Goal: Information Seeking & Learning: Learn about a topic

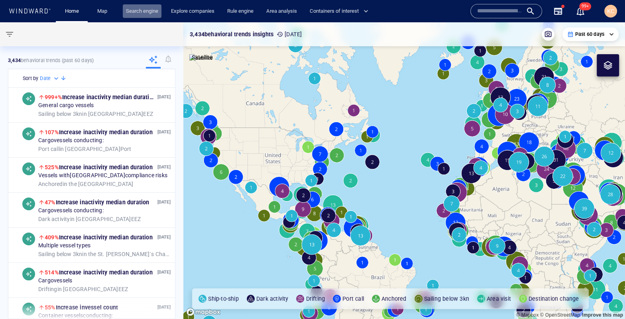
click at [155, 10] on link "Search engine" at bounding box center [142, 11] width 39 height 14
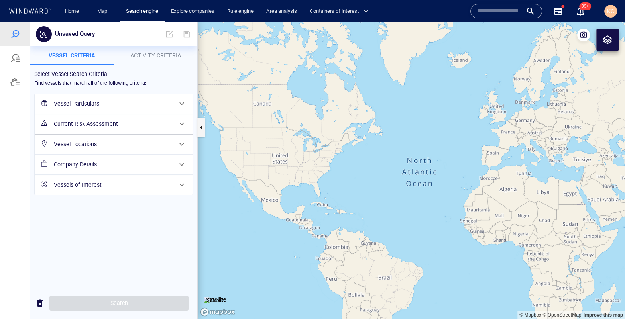
click at [117, 49] on button "Activity Criteria" at bounding box center [156, 55] width 84 height 19
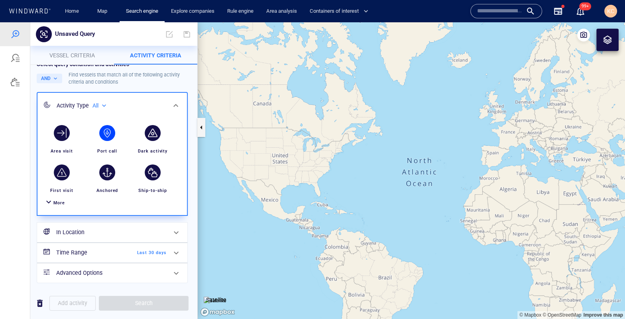
scroll to position [12, 0]
click at [58, 202] on span "More" at bounding box center [59, 202] width 12 height 5
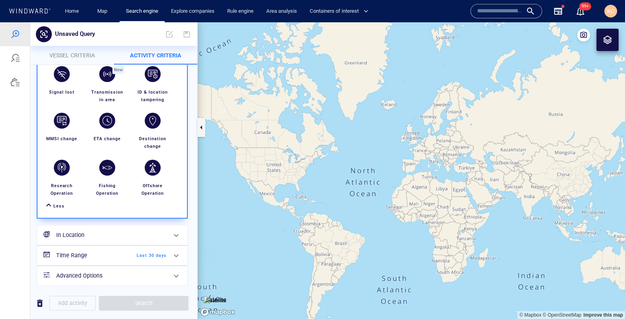
scroll to position [0, 0]
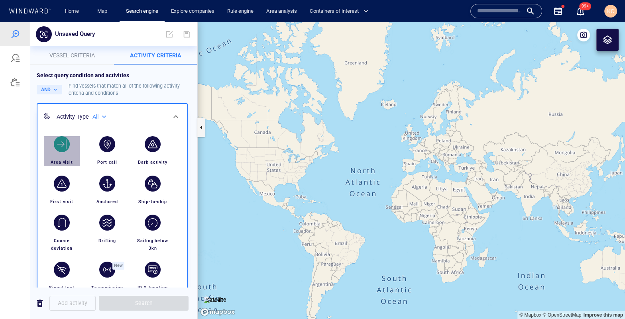
click at [65, 155] on div "Area visit" at bounding box center [61, 162] width 29 height 14
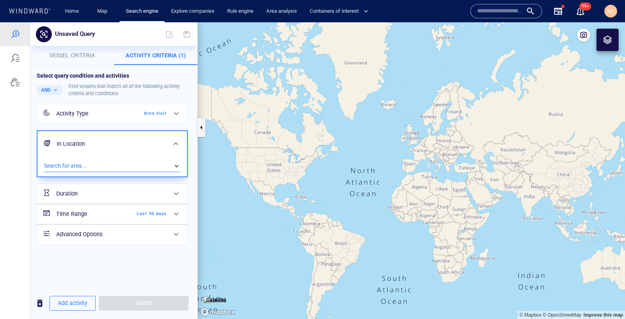
click at [78, 163] on div "​" at bounding box center [112, 166] width 137 height 12
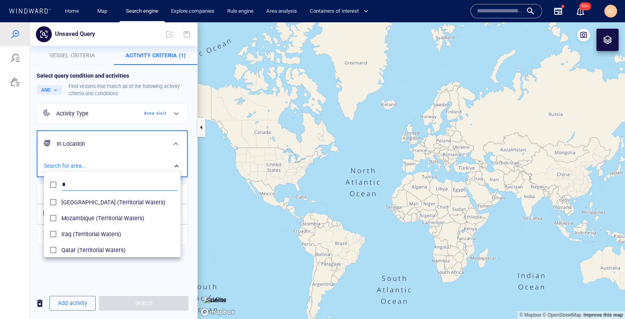
scroll to position [72, 130]
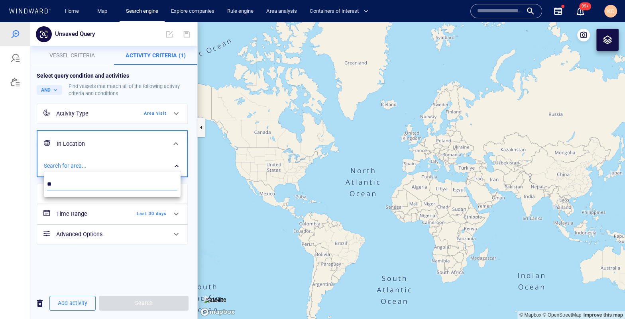
type input "*"
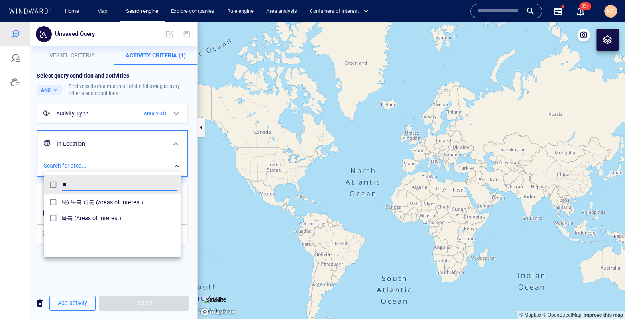
type input "**"
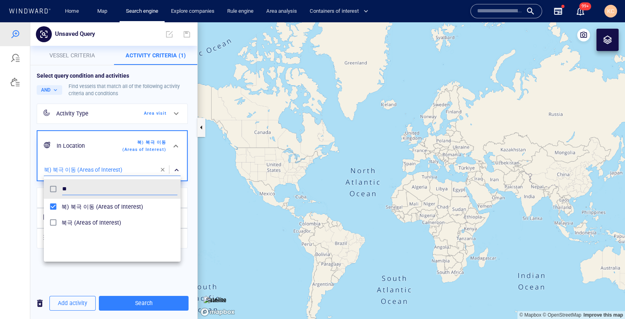
click at [125, 282] on div at bounding box center [312, 170] width 625 height 297
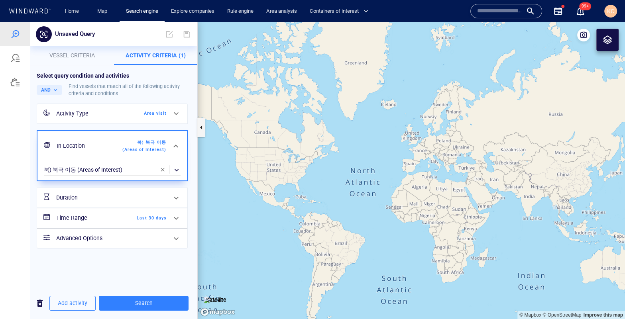
click at [87, 219] on h6 "Time Range" at bounding box center [88, 218] width 65 height 10
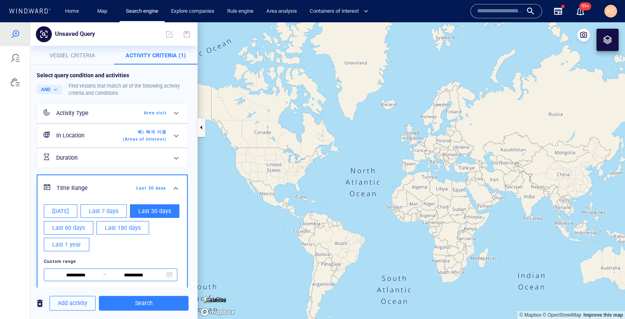
click at [90, 271] on input "**********" at bounding box center [76, 275] width 55 height 9
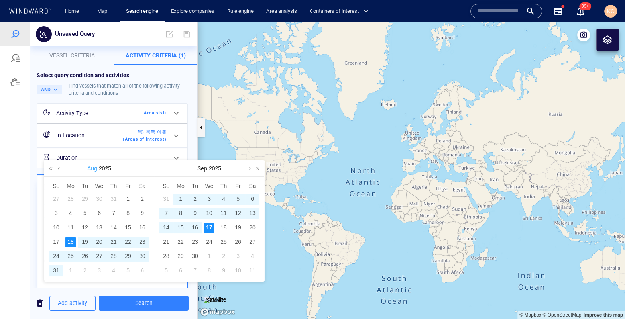
click at [90, 169] on link "Aug" at bounding box center [92, 169] width 12 height 16
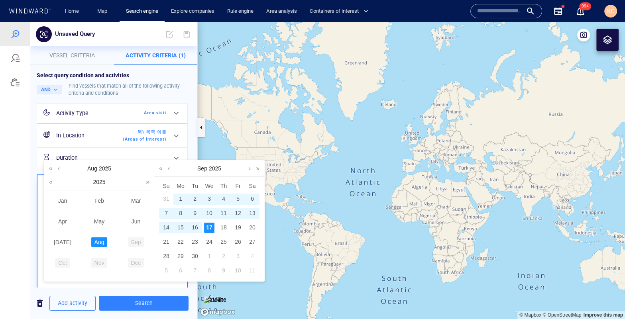
click at [53, 182] on link at bounding box center [51, 182] width 8 height 16
click at [63, 202] on link "Jan" at bounding box center [63, 201] width 16 height 10
click at [55, 198] on div "1" at bounding box center [56, 199] width 10 height 10
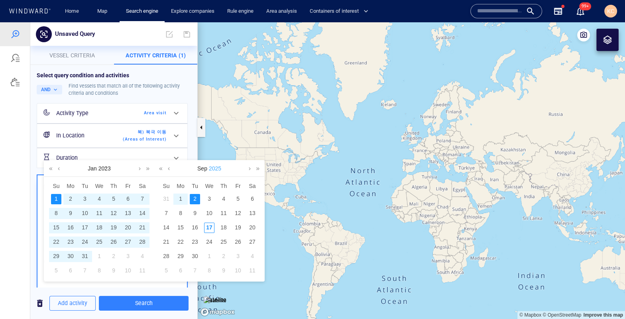
click at [216, 168] on link "2025" at bounding box center [215, 169] width 14 height 16
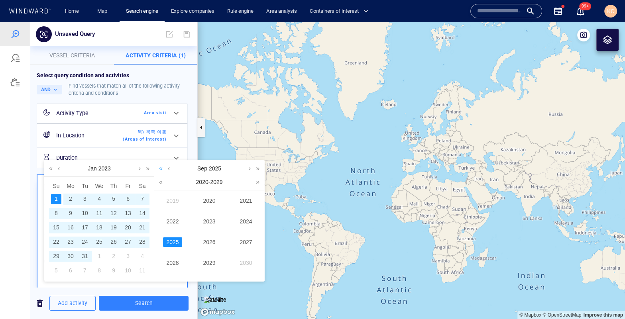
click at [158, 168] on link at bounding box center [161, 169] width 8 height 16
click at [160, 168] on link at bounding box center [161, 169] width 8 height 16
click at [168, 169] on link at bounding box center [169, 169] width 6 height 16
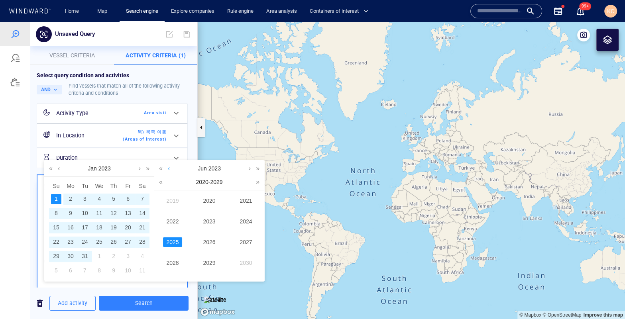
click at [168, 169] on link at bounding box center [169, 169] width 6 height 16
click at [168, 169] on div "[DATE]" at bounding box center [209, 169] width 110 height 16
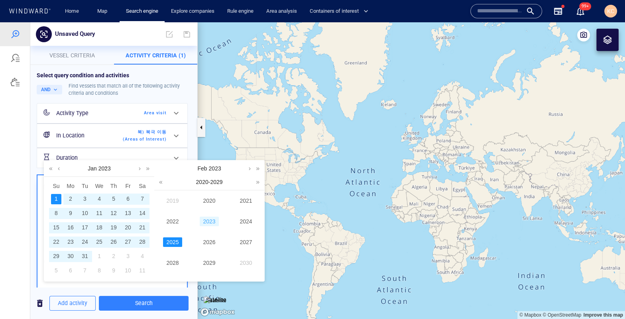
click at [209, 220] on link "2023" at bounding box center [209, 222] width 19 height 10
click at [248, 168] on link at bounding box center [250, 169] width 6 height 16
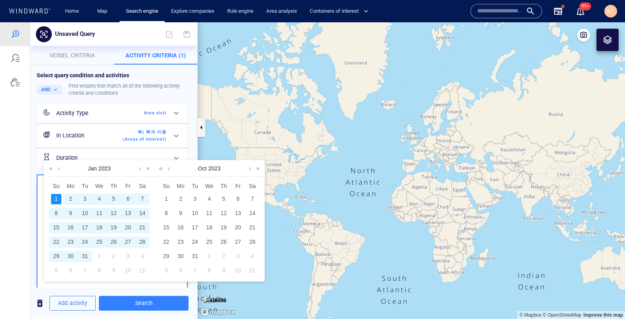
click at [248, 168] on link at bounding box center [250, 169] width 6 height 16
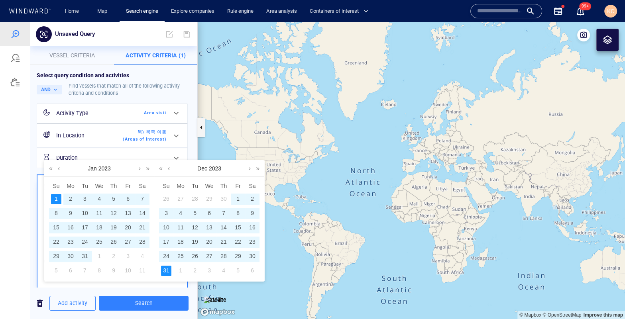
click at [170, 267] on div "31" at bounding box center [166, 271] width 10 height 10
type input "**********"
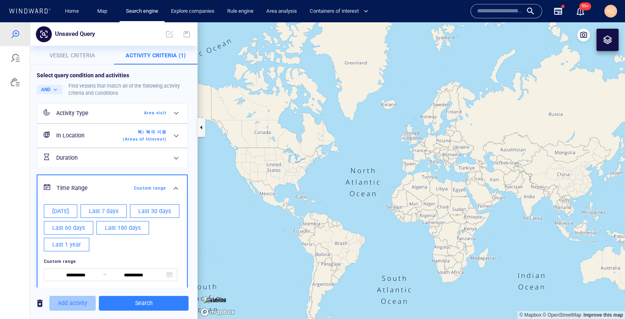
click at [60, 303] on span "Add activity" at bounding box center [72, 303] width 29 height 10
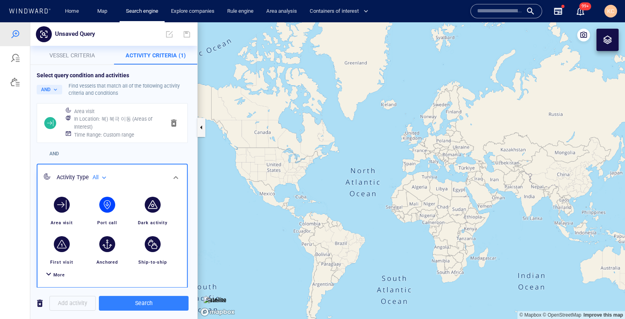
click at [112, 208] on div "button" at bounding box center [107, 205] width 16 height 16
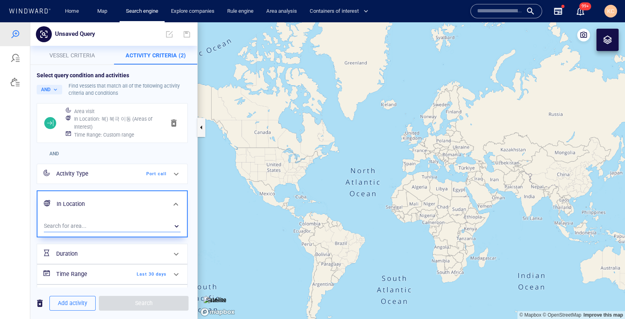
click at [86, 223] on div "​" at bounding box center [112, 226] width 137 height 12
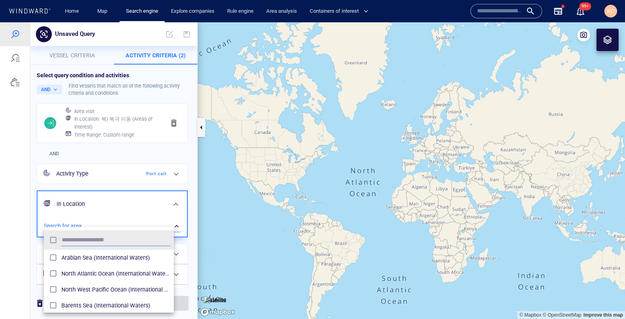
scroll to position [72, 123]
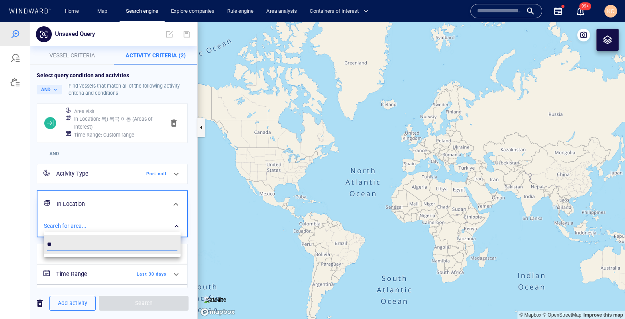
type input "*"
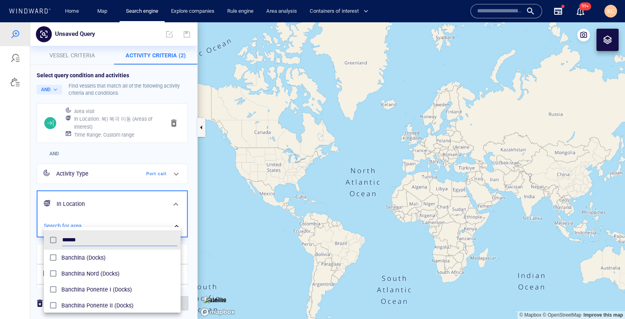
scroll to position [72, 130]
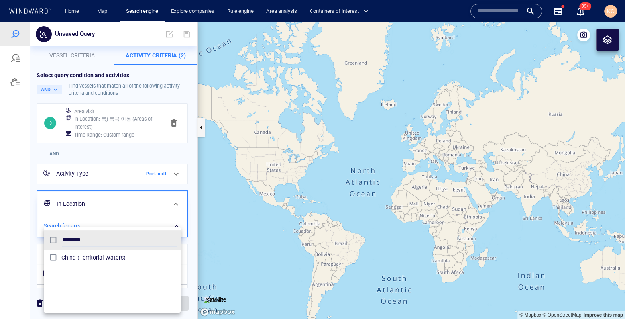
type input "********"
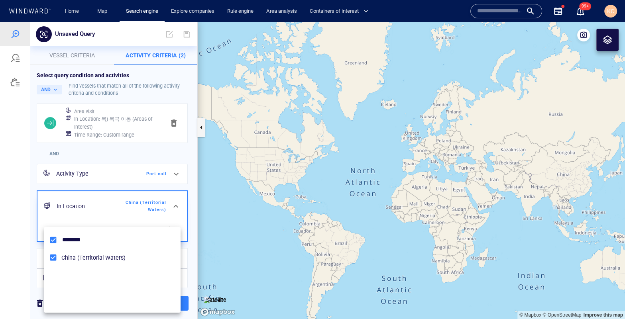
click at [31, 264] on div at bounding box center [312, 170] width 625 height 297
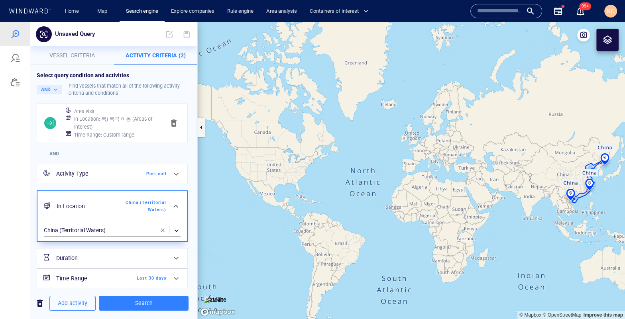
click at [143, 272] on div "Time Range Last 30 days" at bounding box center [111, 278] width 117 height 16
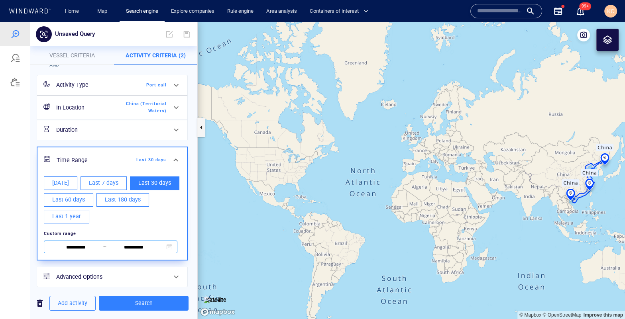
scroll to position [93, 0]
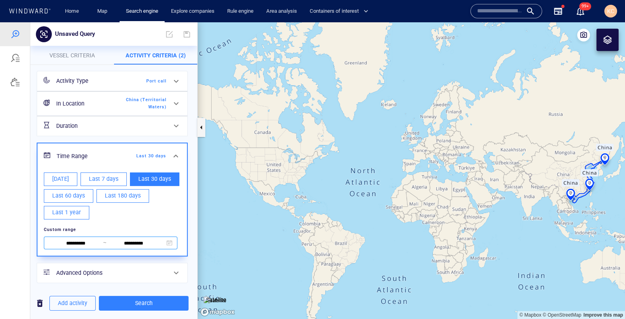
click at [83, 243] on input "**********" at bounding box center [76, 243] width 55 height 9
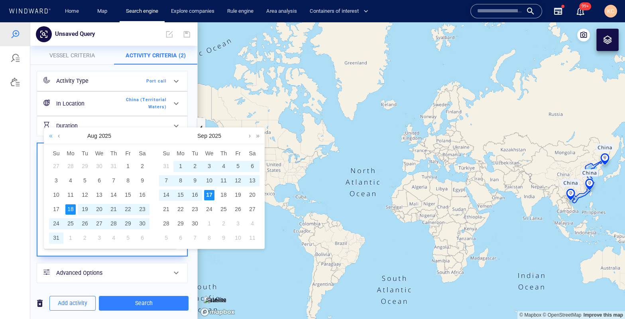
click at [47, 135] on link at bounding box center [51, 136] width 8 height 16
click at [51, 136] on link at bounding box center [51, 136] width 8 height 16
click at [56, 137] on link at bounding box center [59, 136] width 6 height 16
click at [59, 136] on link at bounding box center [59, 136] width 6 height 16
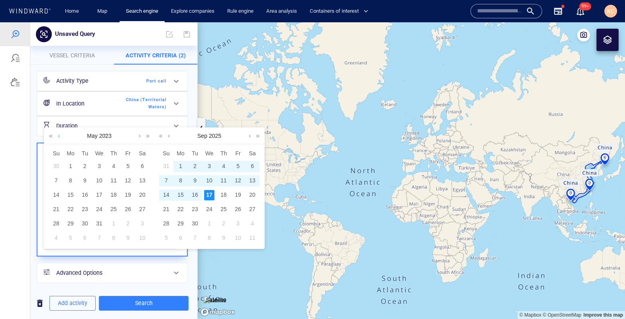
click at [59, 136] on link at bounding box center [59, 136] width 6 height 16
click at [58, 136] on link at bounding box center [59, 136] width 6 height 16
click at [58, 137] on link at bounding box center [59, 136] width 6 height 16
click at [59, 168] on div "1" at bounding box center [56, 166] width 10 height 10
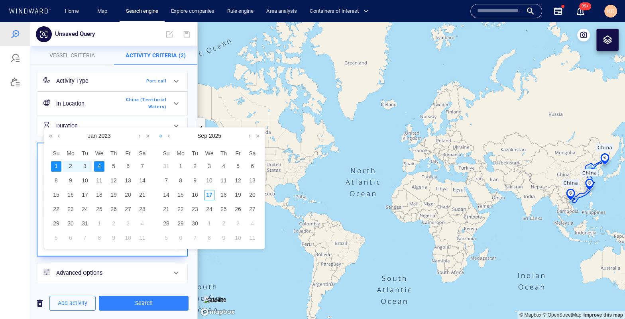
click at [159, 138] on link at bounding box center [161, 136] width 8 height 16
drag, startPoint x: 159, startPoint y: 137, endPoint x: 181, endPoint y: 131, distance: 22.3
click at [159, 137] on link at bounding box center [161, 136] width 8 height 16
click at [248, 136] on link at bounding box center [250, 136] width 6 height 16
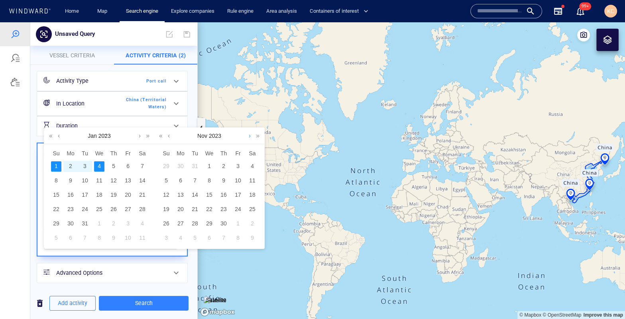
click at [247, 136] on link at bounding box center [250, 136] width 6 height 16
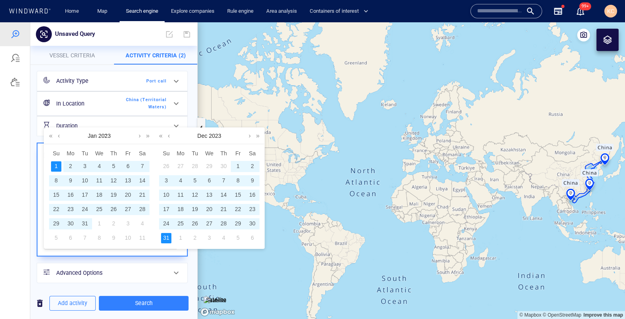
click at [168, 238] on div "31" at bounding box center [166, 238] width 10 height 10
type input "**********"
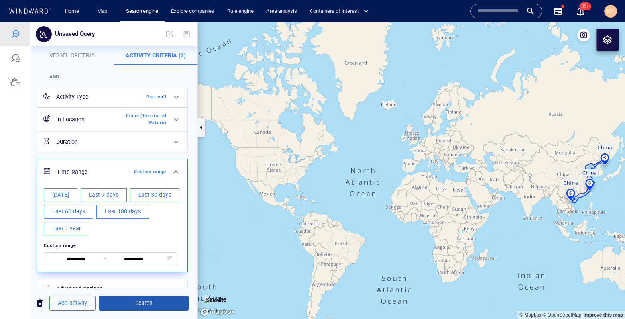
click at [156, 304] on span "Search" at bounding box center [143, 303] width 77 height 10
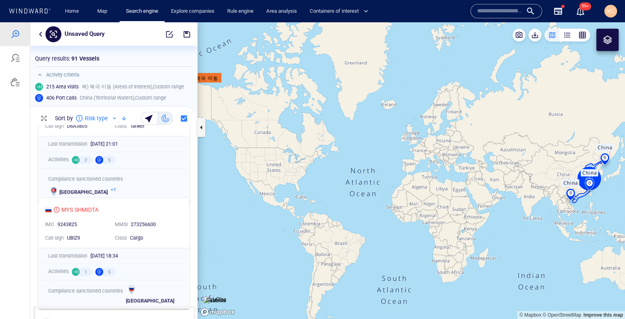
scroll to position [1947, 0]
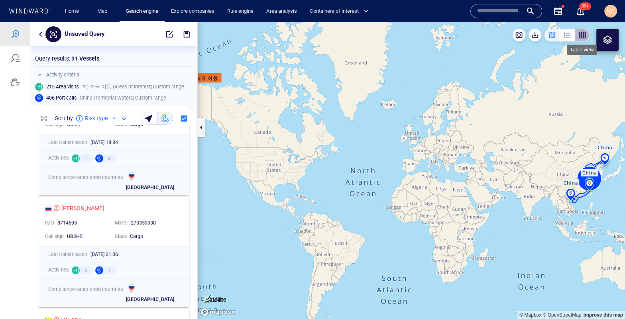
click at [581, 37] on div "button" at bounding box center [582, 35] width 8 height 8
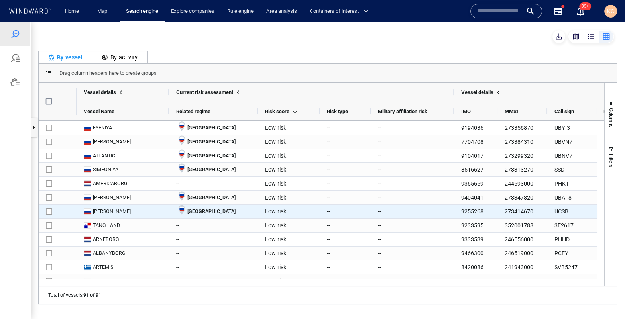
scroll to position [0, 0]
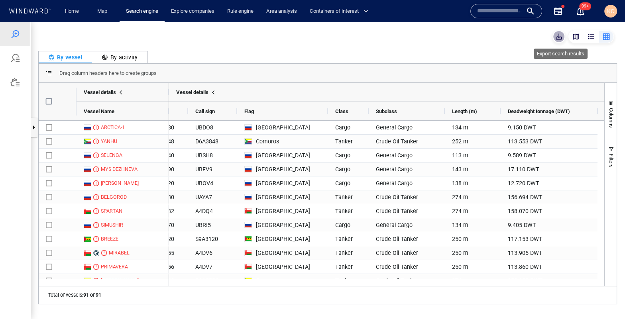
click at [559, 40] on button "button" at bounding box center [558, 36] width 13 height 13
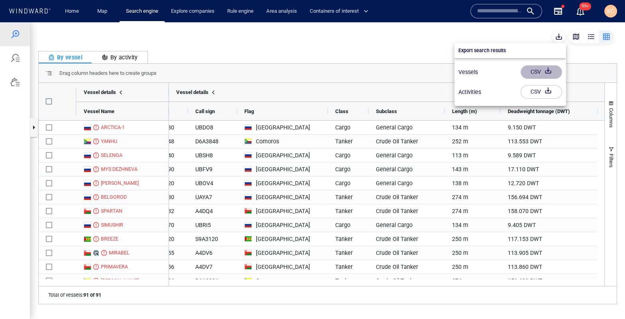
click at [532, 75] on div "CSV" at bounding box center [536, 71] width 14 height 13
drag, startPoint x: 305, startPoint y: 284, endPoint x: 359, endPoint y: 278, distance: 54.5
click at [359, 278] on div at bounding box center [312, 170] width 625 height 297
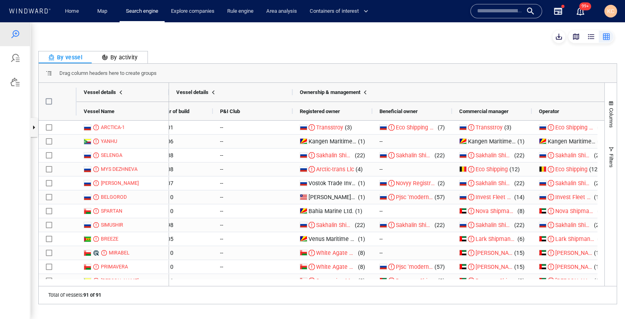
scroll to position [0, 1032]
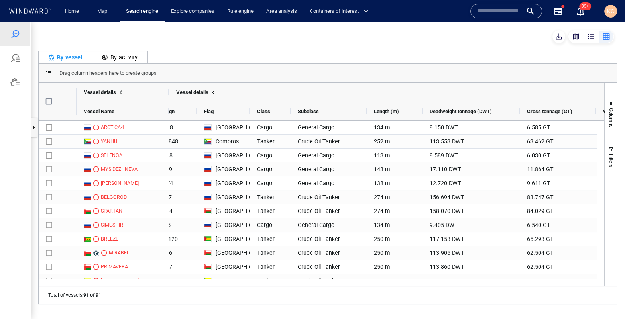
drag, startPoint x: 286, startPoint y: 113, endPoint x: 249, endPoint y: 117, distance: 38.0
click at [249, 117] on div at bounding box center [249, 111] width 3 height 18
click at [263, 113] on span "Class" at bounding box center [263, 111] width 13 height 6
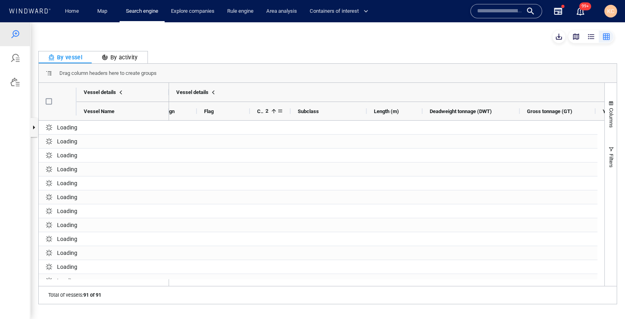
click at [262, 109] on span "Class" at bounding box center [260, 111] width 6 height 6
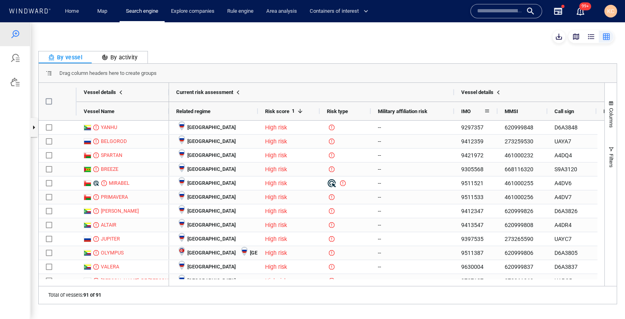
click at [488, 109] on span at bounding box center [487, 111] width 6 height 6
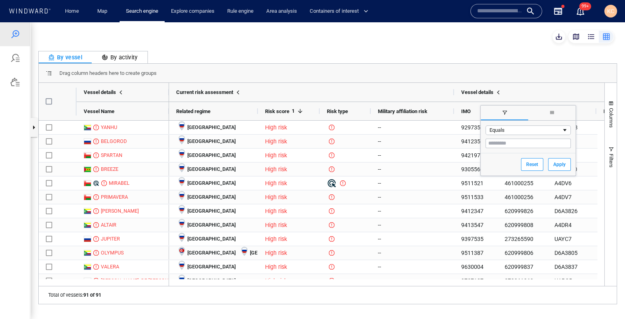
click at [451, 89] on div "Current risk assessment" at bounding box center [311, 92] width 285 height 19
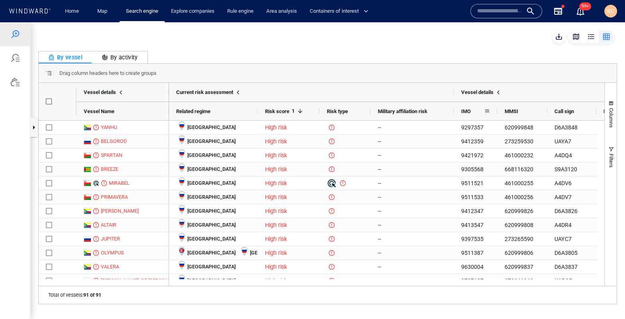
drag, startPoint x: 468, startPoint y: 113, endPoint x: 430, endPoint y: 84, distance: 48.0
click at [430, 84] on div "Current risk assessment" at bounding box center [311, 92] width 285 height 19
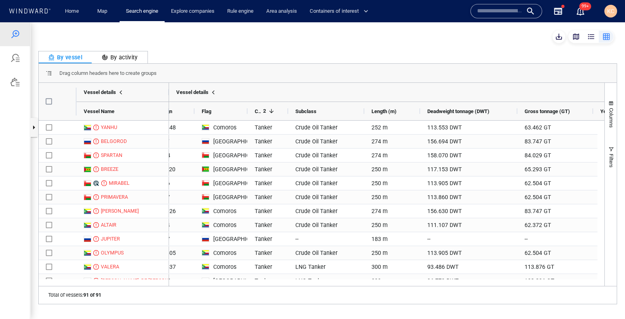
click at [127, 59] on div "By activity" at bounding box center [120, 58] width 36 height 10
